Goal: Communication & Community: Answer question/provide support

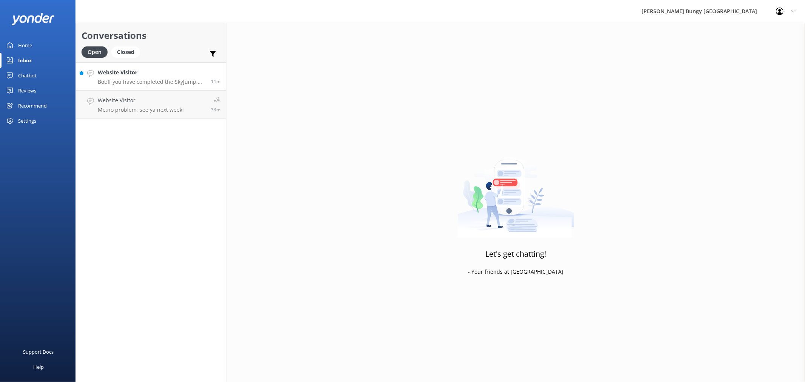
click at [143, 67] on link "Website Visitor Bot: If you have completed the SkyJump, you can redo the same e…" at bounding box center [151, 76] width 150 height 28
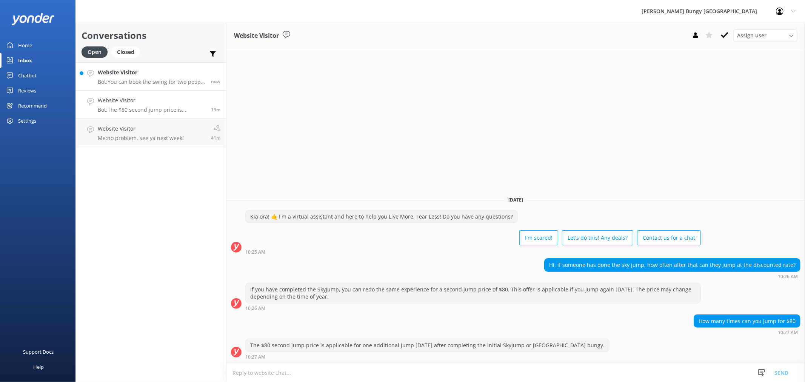
click at [172, 80] on p "Bot: You can book the swing for two people by reserving two individual spots fo…" at bounding box center [152, 81] width 108 height 7
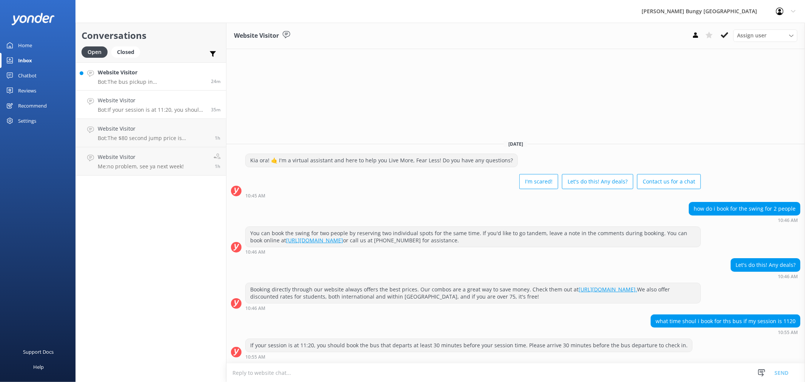
click at [191, 80] on p "Bot: The bus pickup in [GEOGRAPHIC_DATA] is at our office located at [STREET_AD…" at bounding box center [152, 81] width 108 height 7
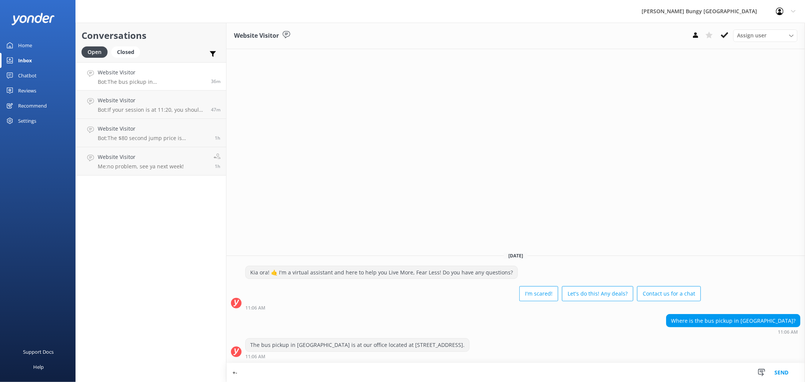
type textarea "+"
